Goal: Leave review/rating: Leave review/rating

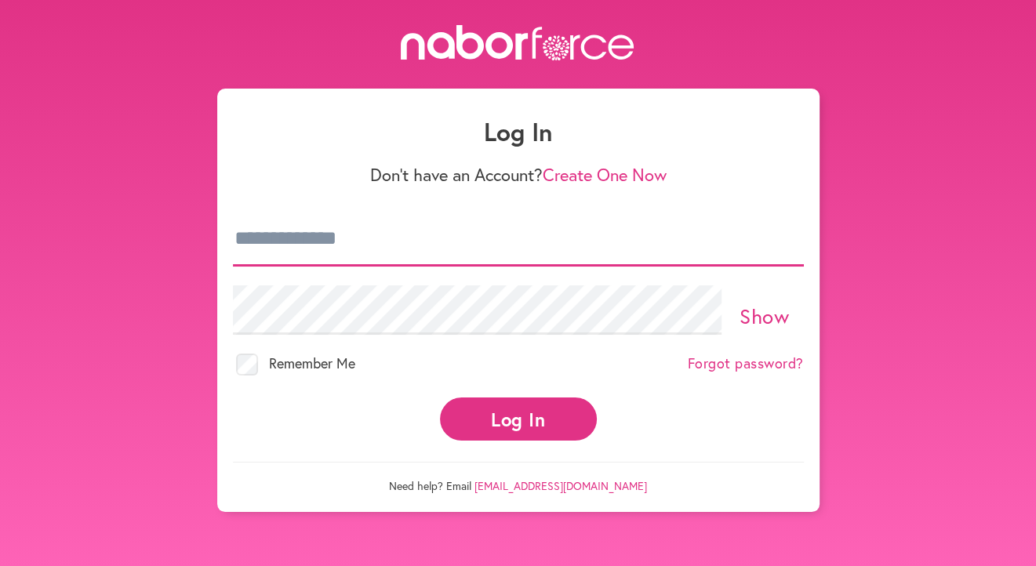
type input "**********"
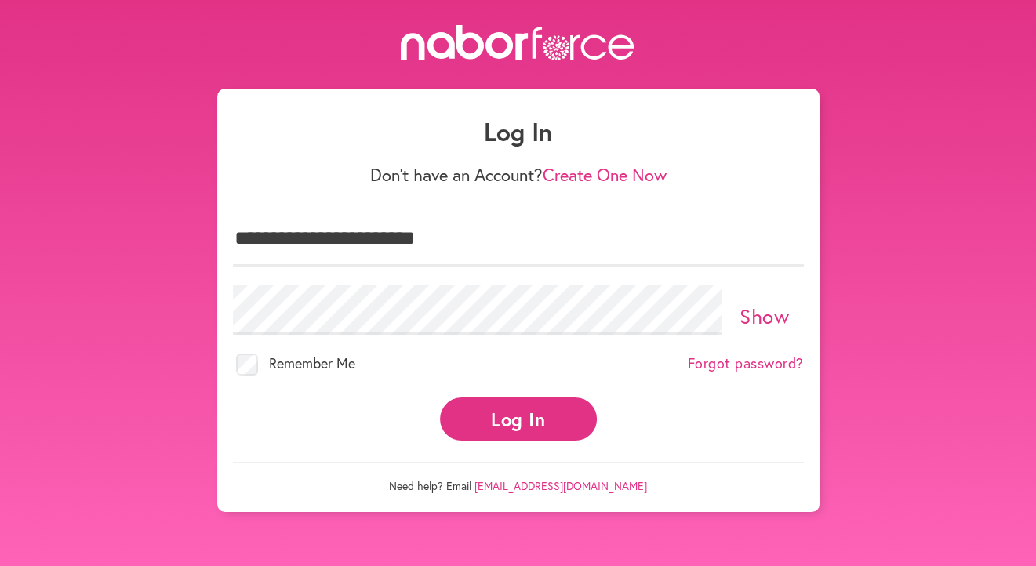
click at [515, 404] on button "Log In" at bounding box center [518, 418] width 157 height 43
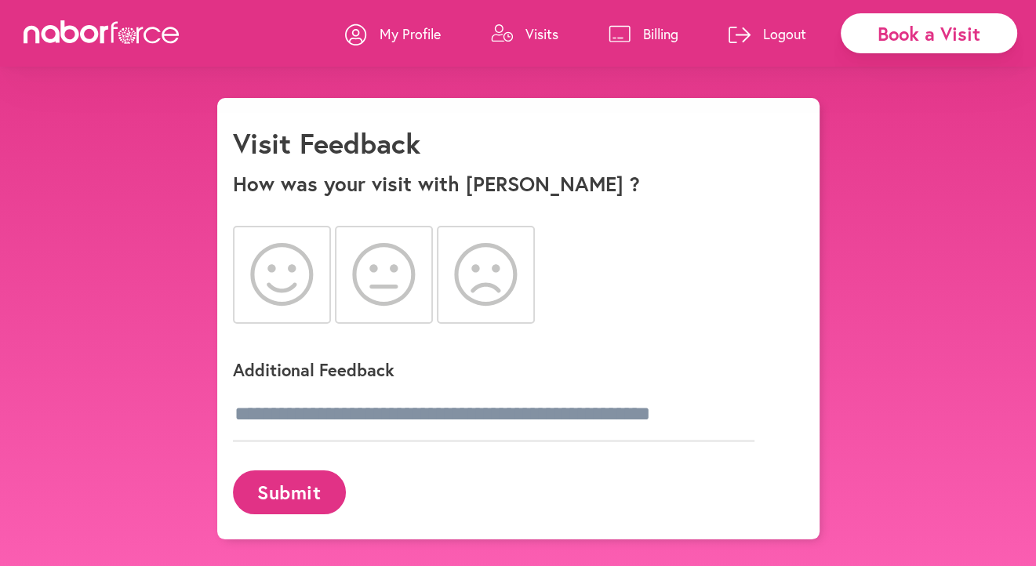
click at [279, 274] on icon at bounding box center [282, 274] width 64 height 63
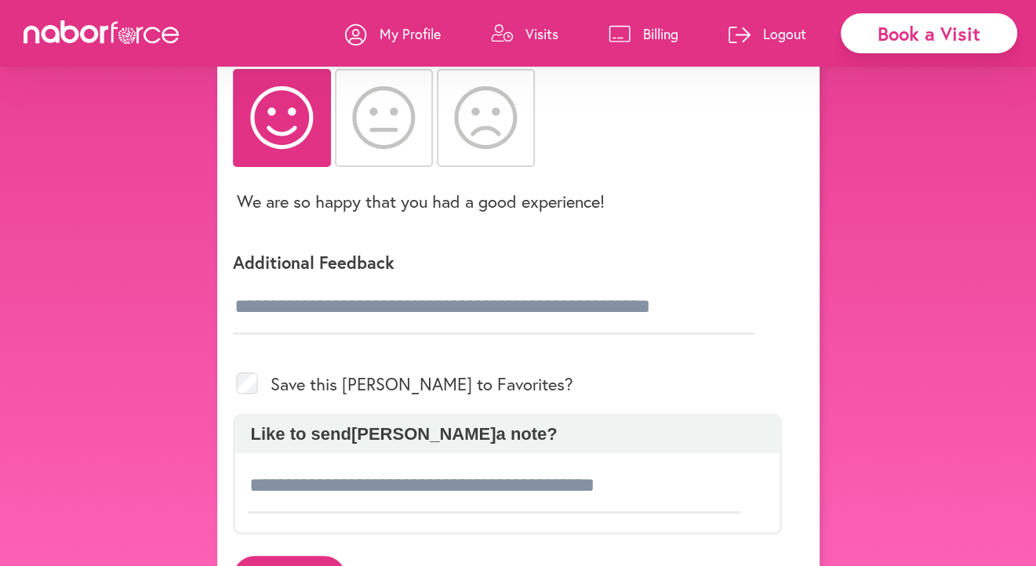
scroll to position [229, 0]
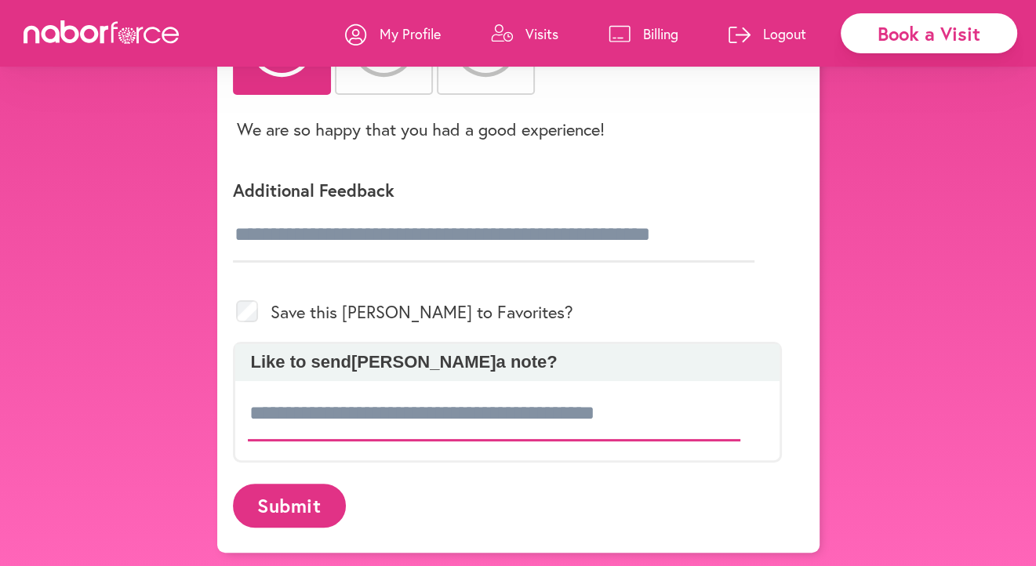
click at [538, 422] on input at bounding box center [494, 413] width 493 height 55
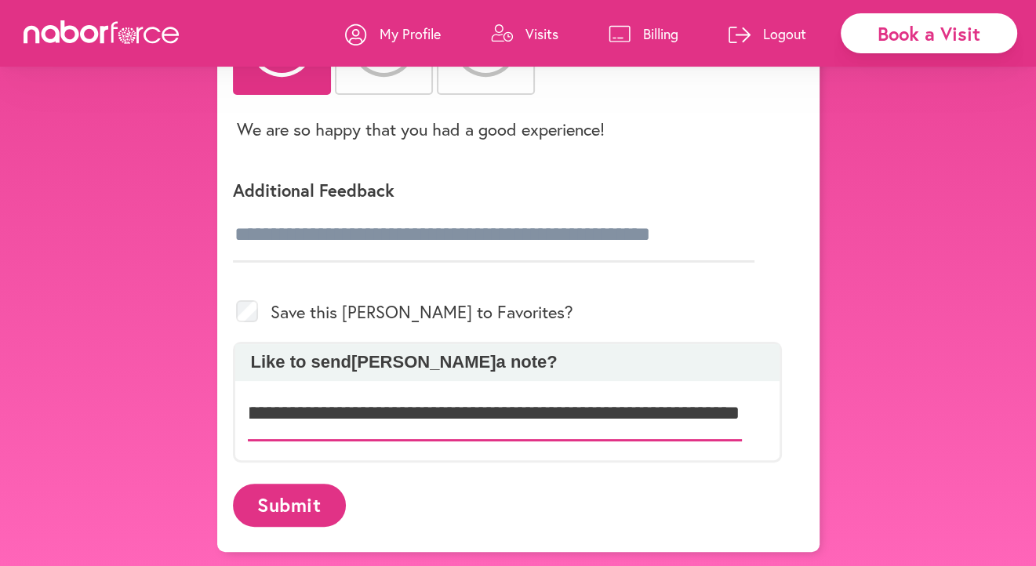
scroll to position [0, 216]
type input "**********"
click at [285, 503] on button "Submit" at bounding box center [289, 505] width 113 height 43
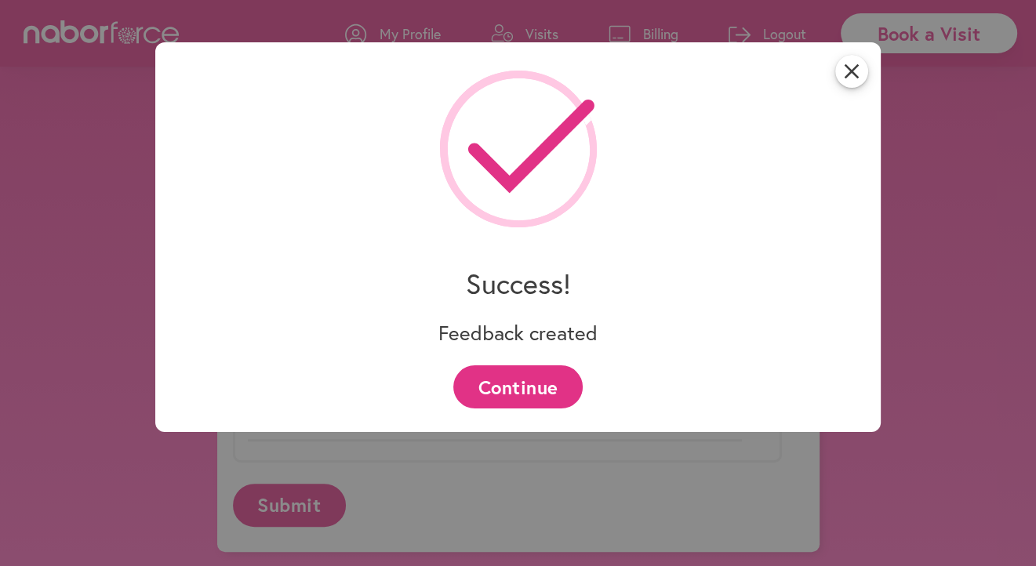
click at [527, 381] on button "Continue" at bounding box center [517, 386] width 129 height 43
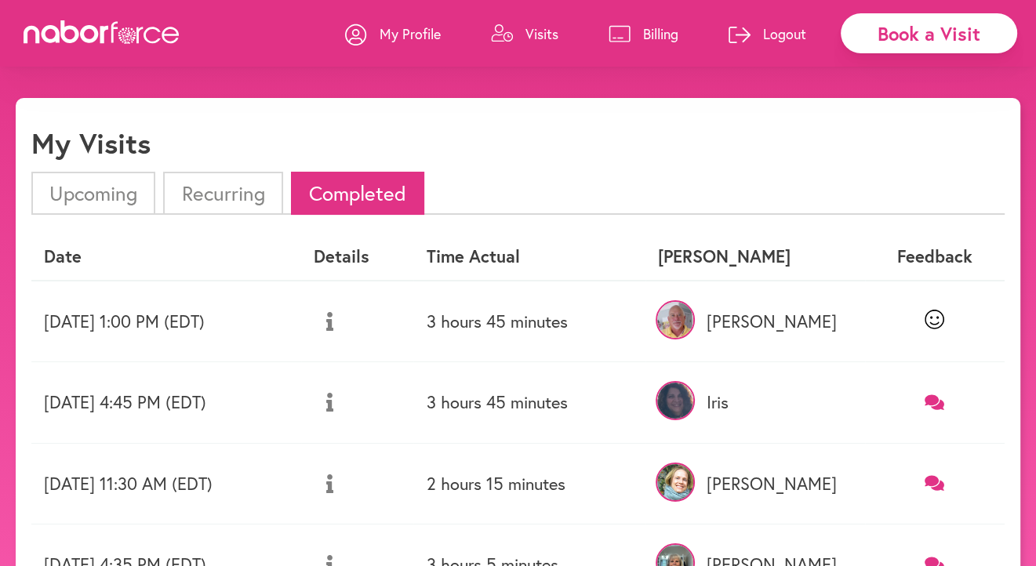
click at [781, 34] on p "Logout" at bounding box center [784, 33] width 43 height 19
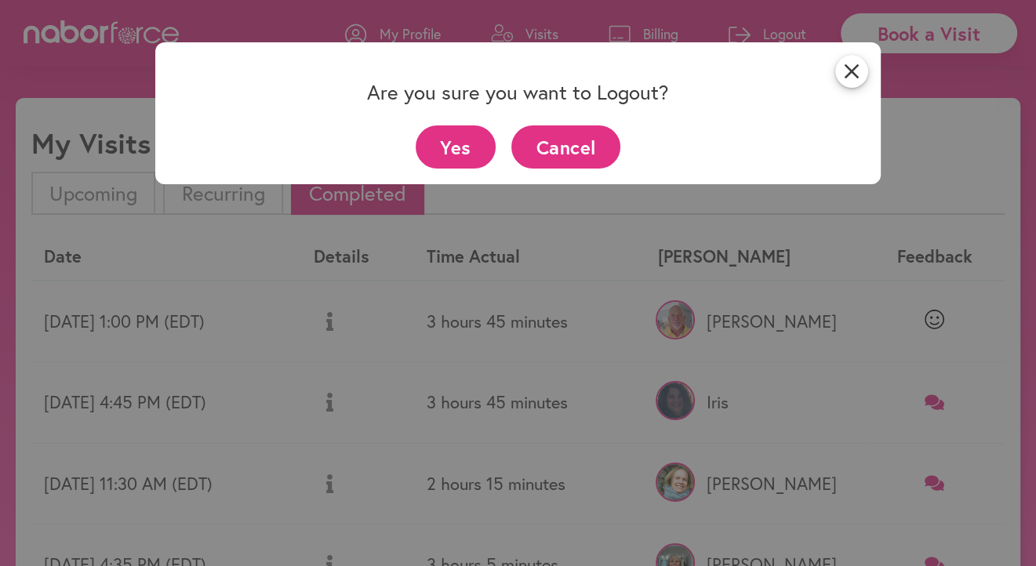
click at [471, 139] on button "Yes" at bounding box center [455, 146] width 81 height 43
